Goal: Navigation & Orientation: Find specific page/section

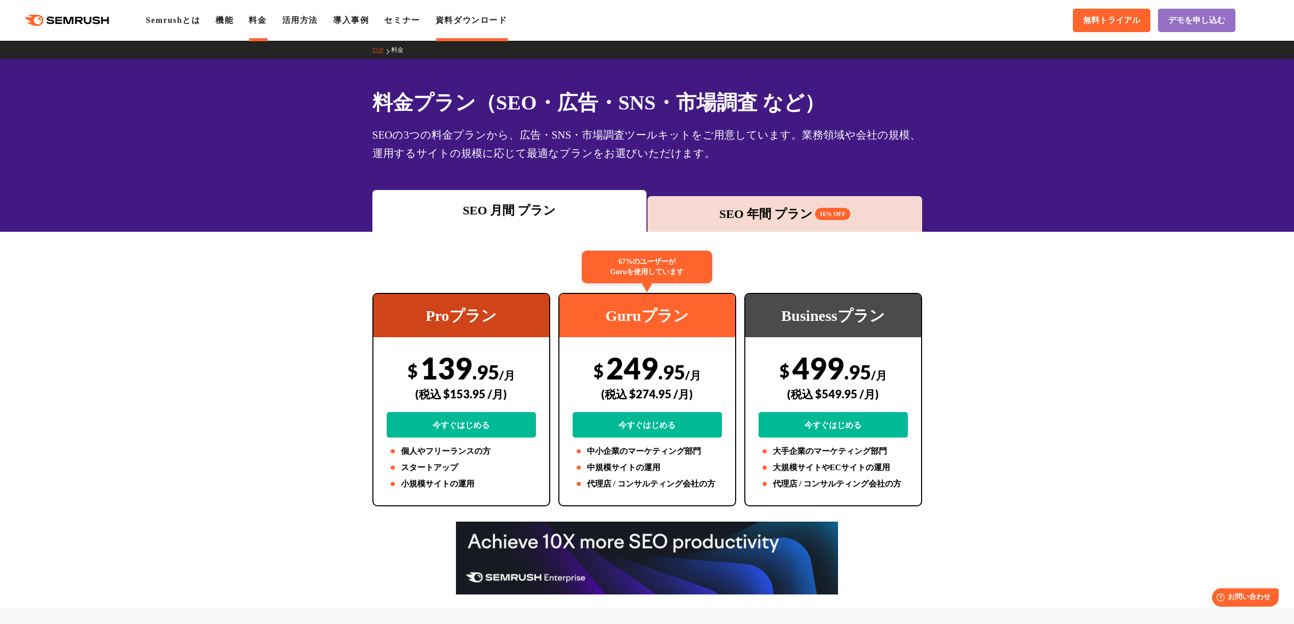
click at [473, 22] on link "資料ダウンロード" at bounding box center [472, 20] width 72 height 9
click at [408, 23] on link "セミナー" at bounding box center [402, 20] width 36 height 9
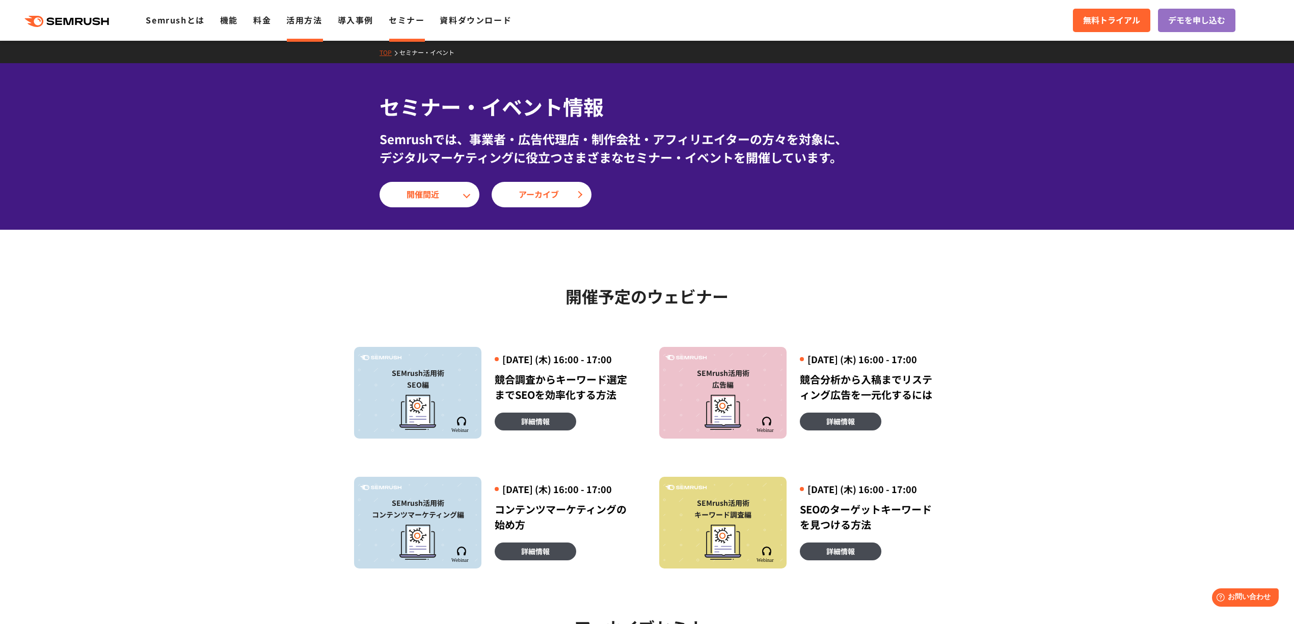
click at [297, 22] on link "活用方法" at bounding box center [304, 20] width 36 height 12
